Goal: Check status: Check status

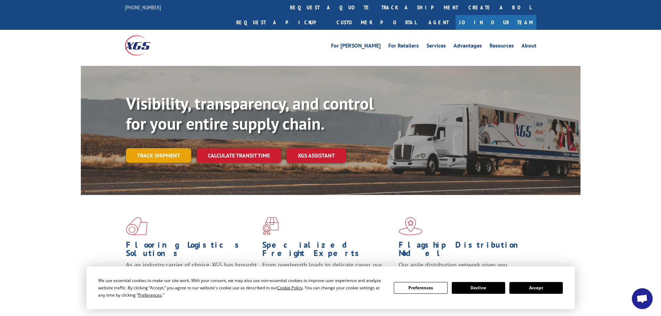
click at [169, 148] on link "Track shipment" at bounding box center [158, 155] width 65 height 15
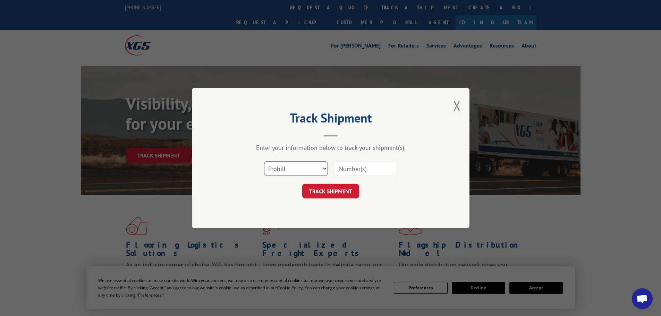
click at [274, 164] on select "Select category... Probill BOL PO" at bounding box center [296, 168] width 64 height 15
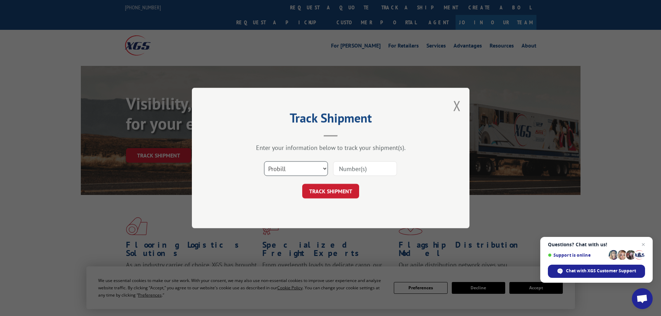
select select "bol"
click at [264, 161] on select "Select category... Probill BOL PO" at bounding box center [296, 168] width 64 height 15
click at [374, 169] on input at bounding box center [365, 168] width 64 height 15
paste input "5475670"
type input "5475670"
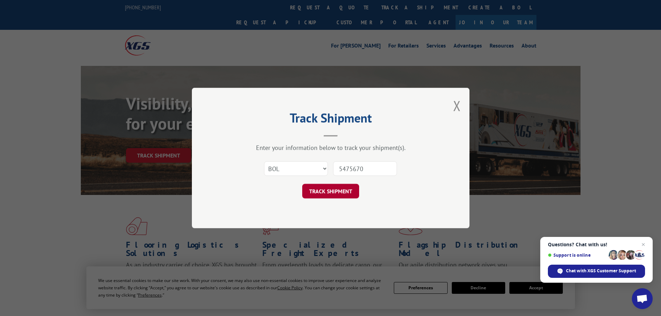
click at [334, 189] on button "TRACK SHIPMENT" at bounding box center [330, 191] width 57 height 15
